Goal: Task Accomplishment & Management: Use online tool/utility

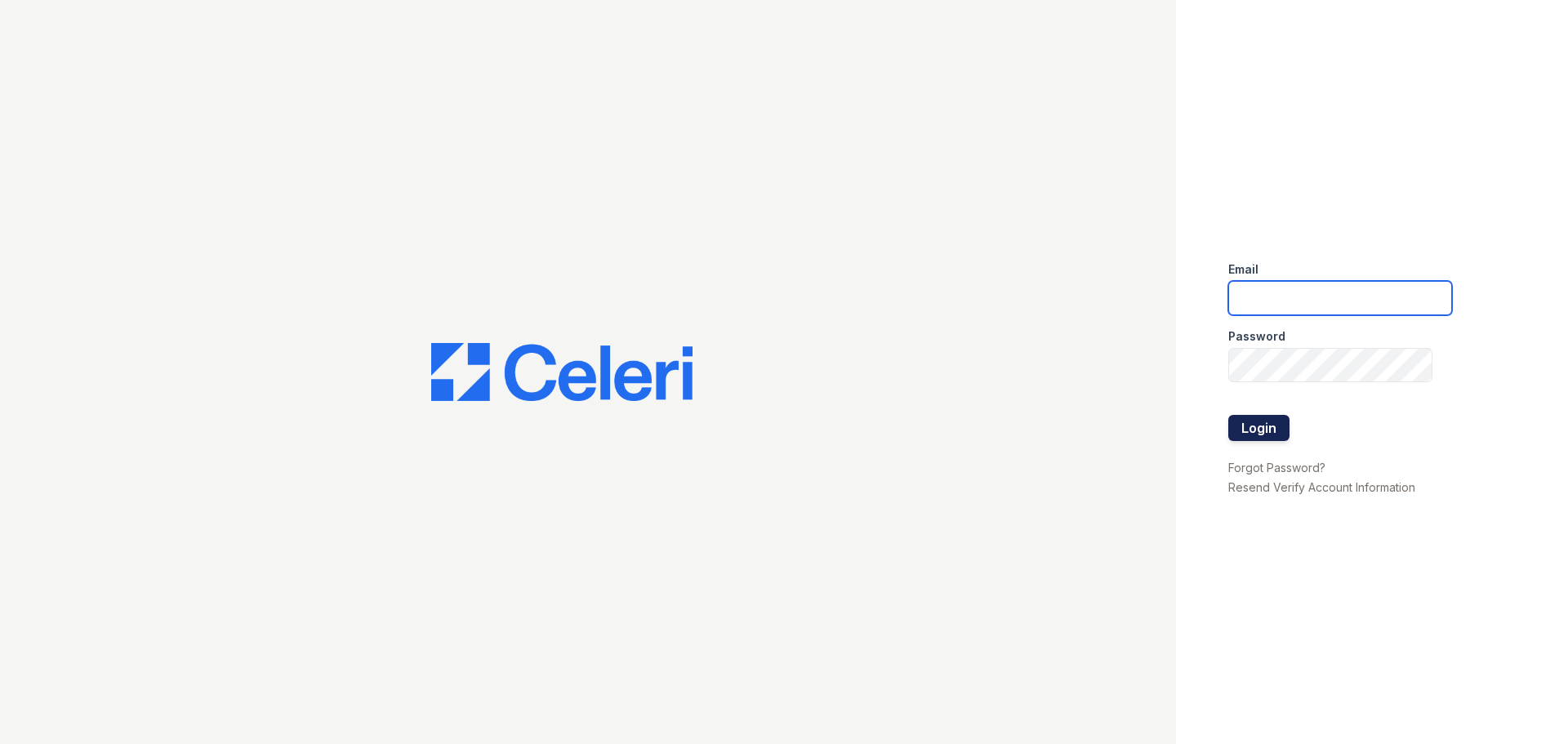
type input "[EMAIL_ADDRESS][DOMAIN_NAME]"
click at [1265, 427] on button "Login" at bounding box center [1259, 428] width 61 height 26
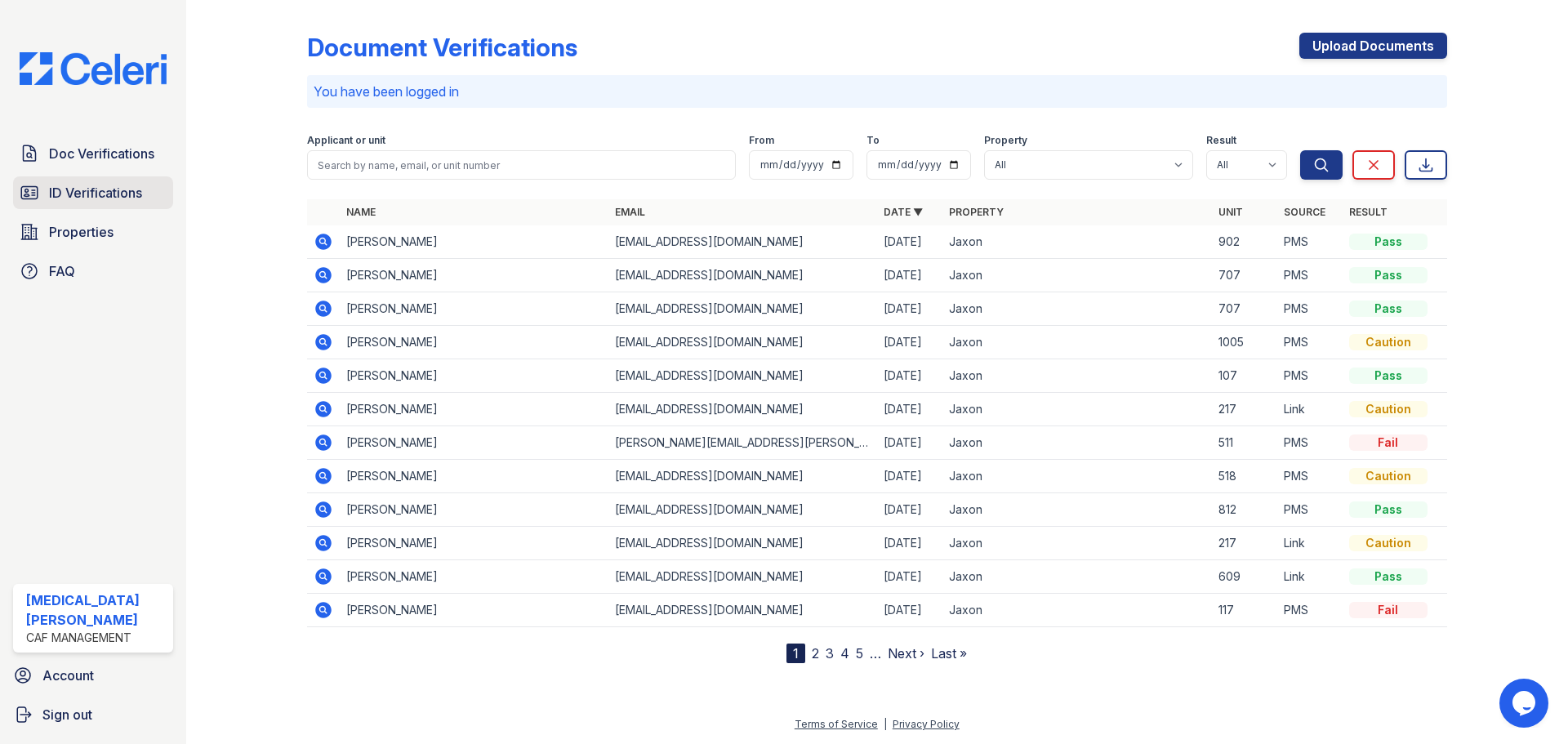
click at [79, 194] on span "ID Verifications" at bounding box center [95, 192] width 93 height 20
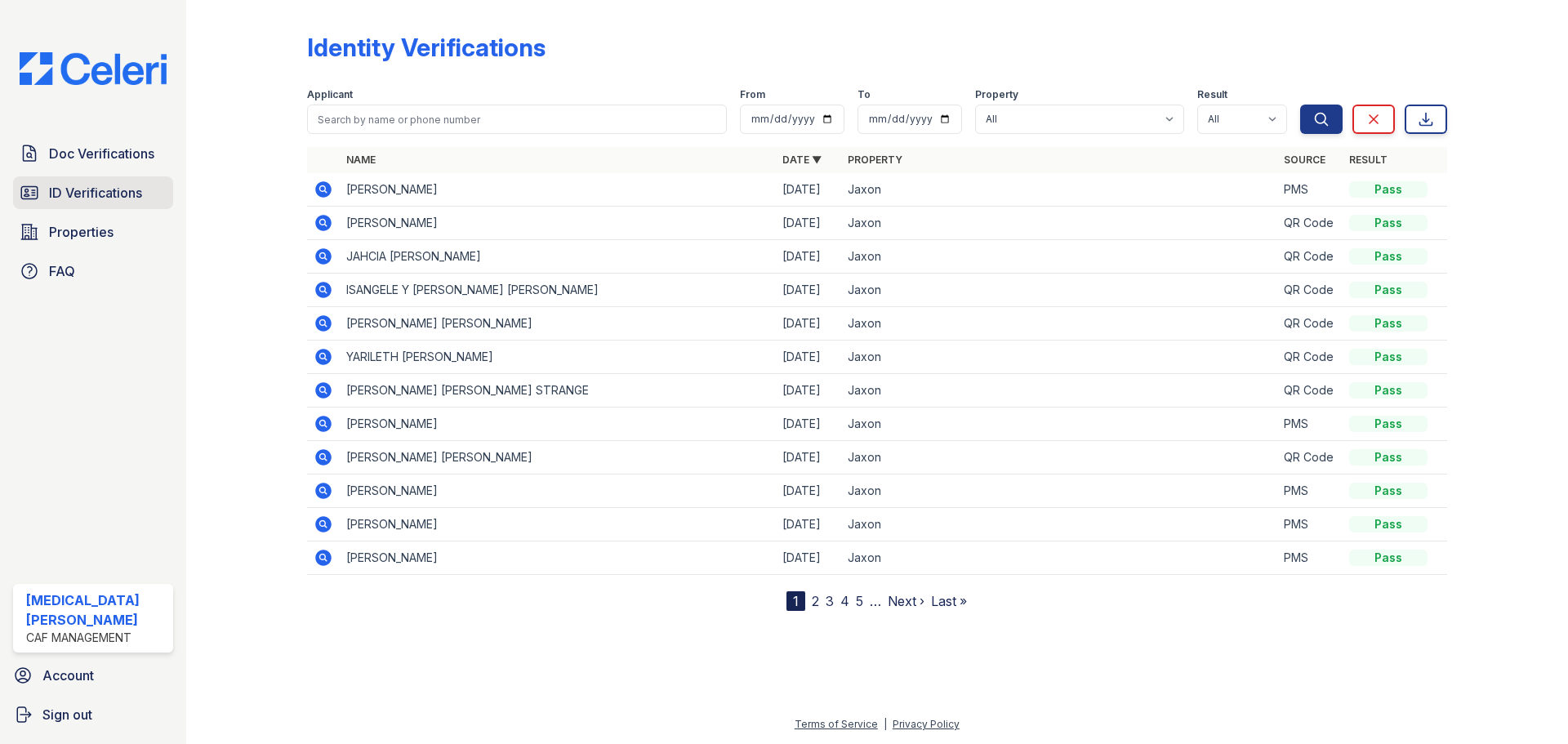
click at [156, 183] on link "ID Verifications" at bounding box center [93, 192] width 160 height 33
